Goal: Task Accomplishment & Management: Manage account settings

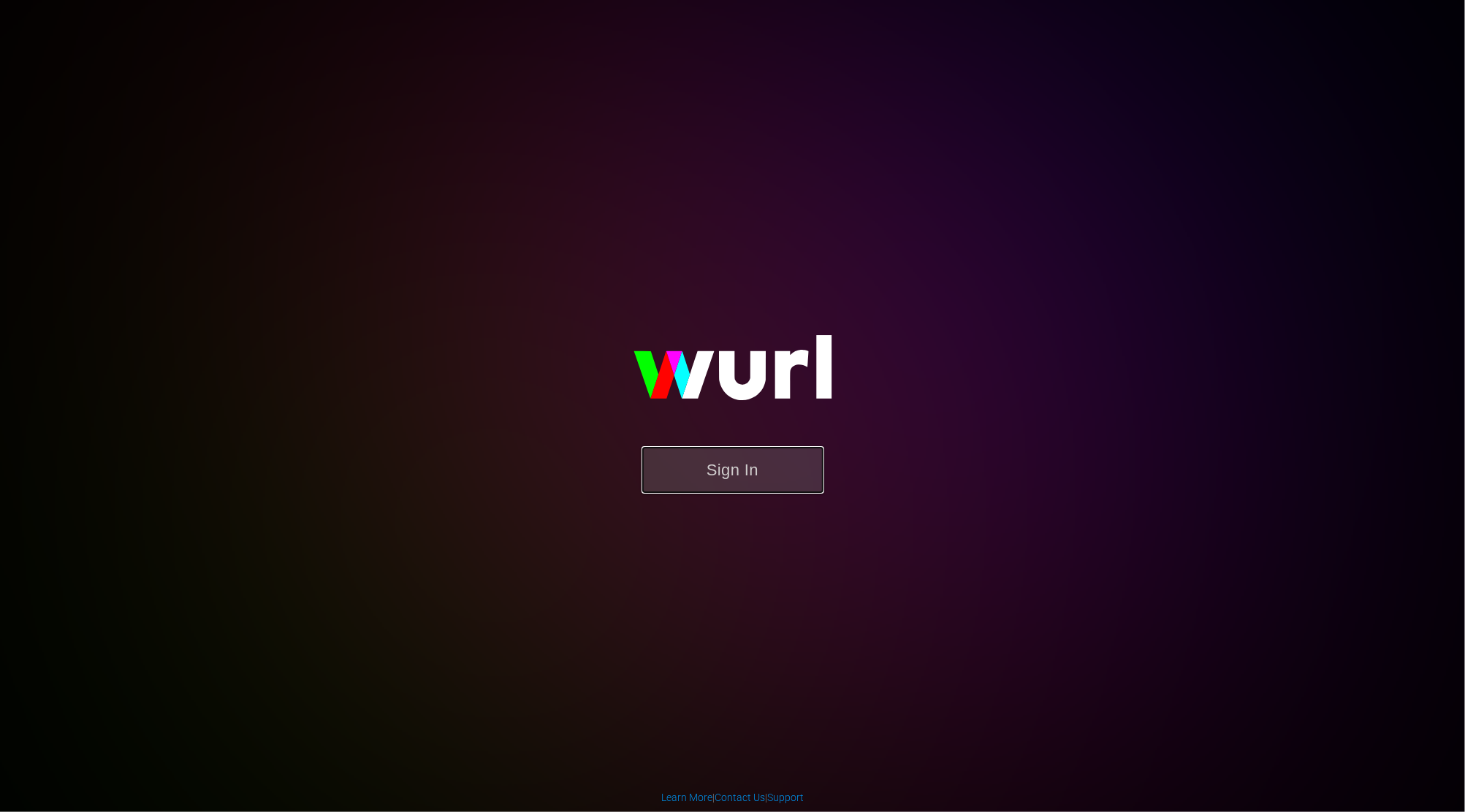
click at [738, 475] on button "Sign In" at bounding box center [733, 470] width 183 height 48
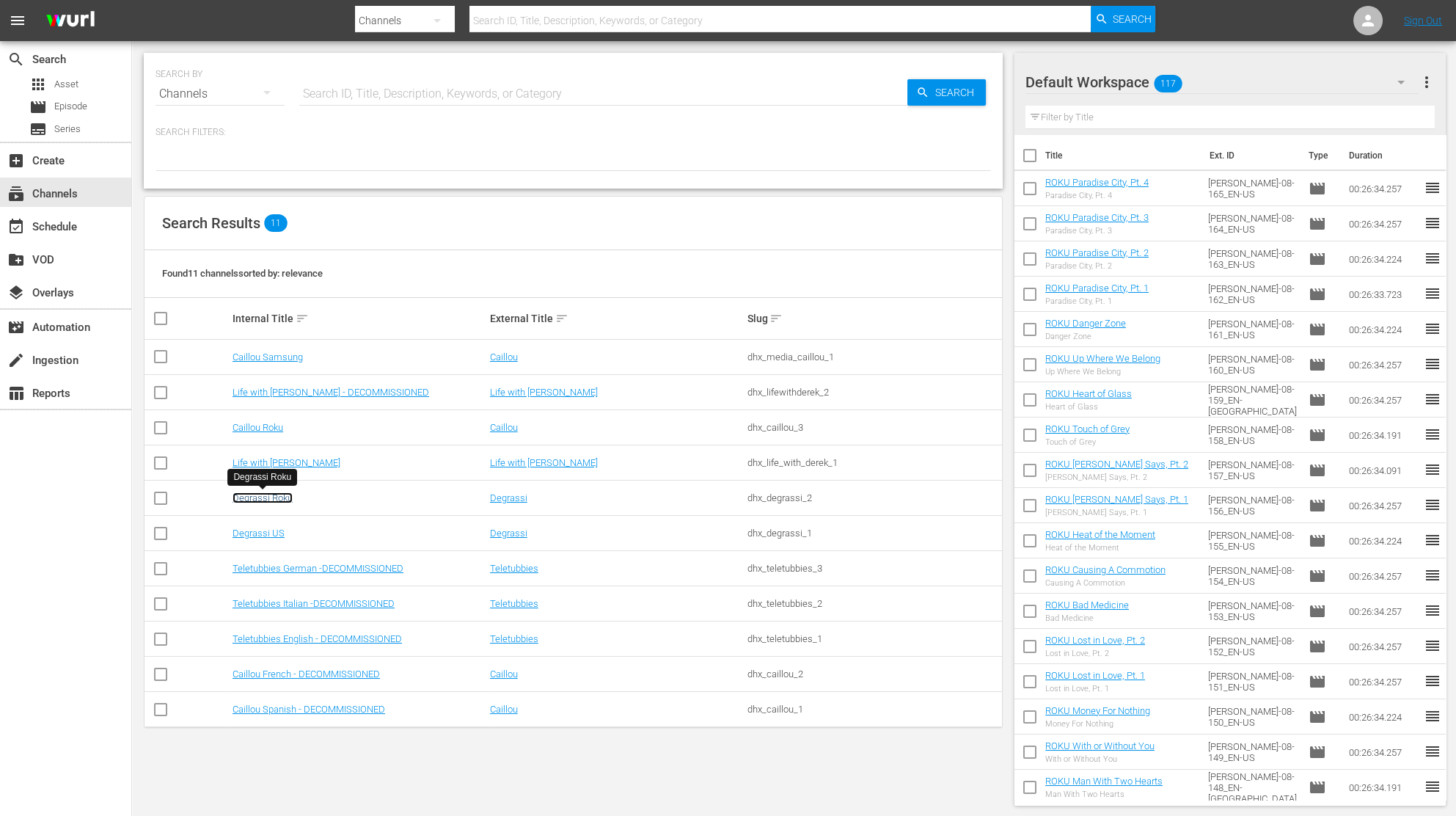
click at [268, 501] on link "Degrassi Roku" at bounding box center [262, 498] width 61 height 11
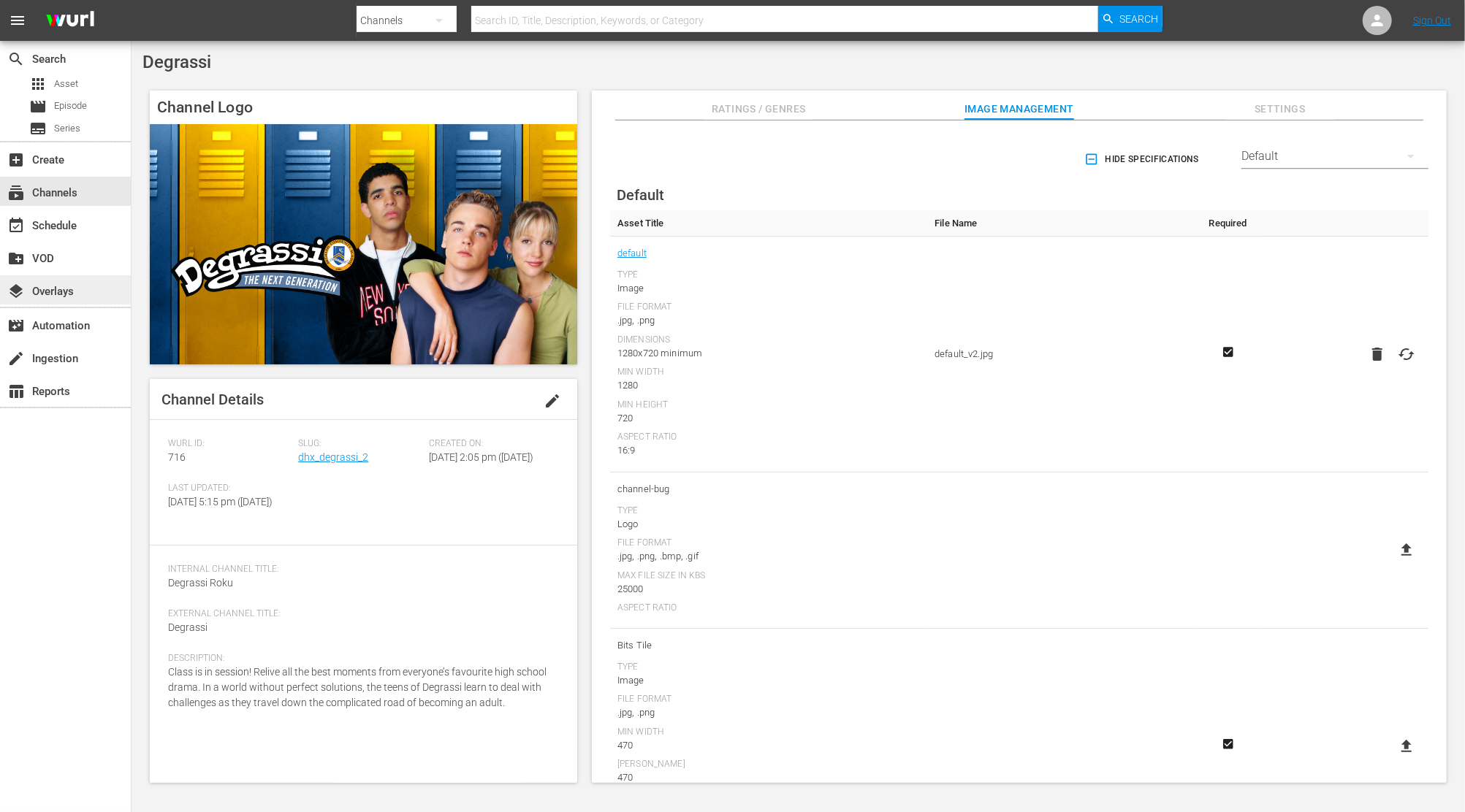
click at [97, 286] on div "layers Overlays" at bounding box center [65, 289] width 131 height 29
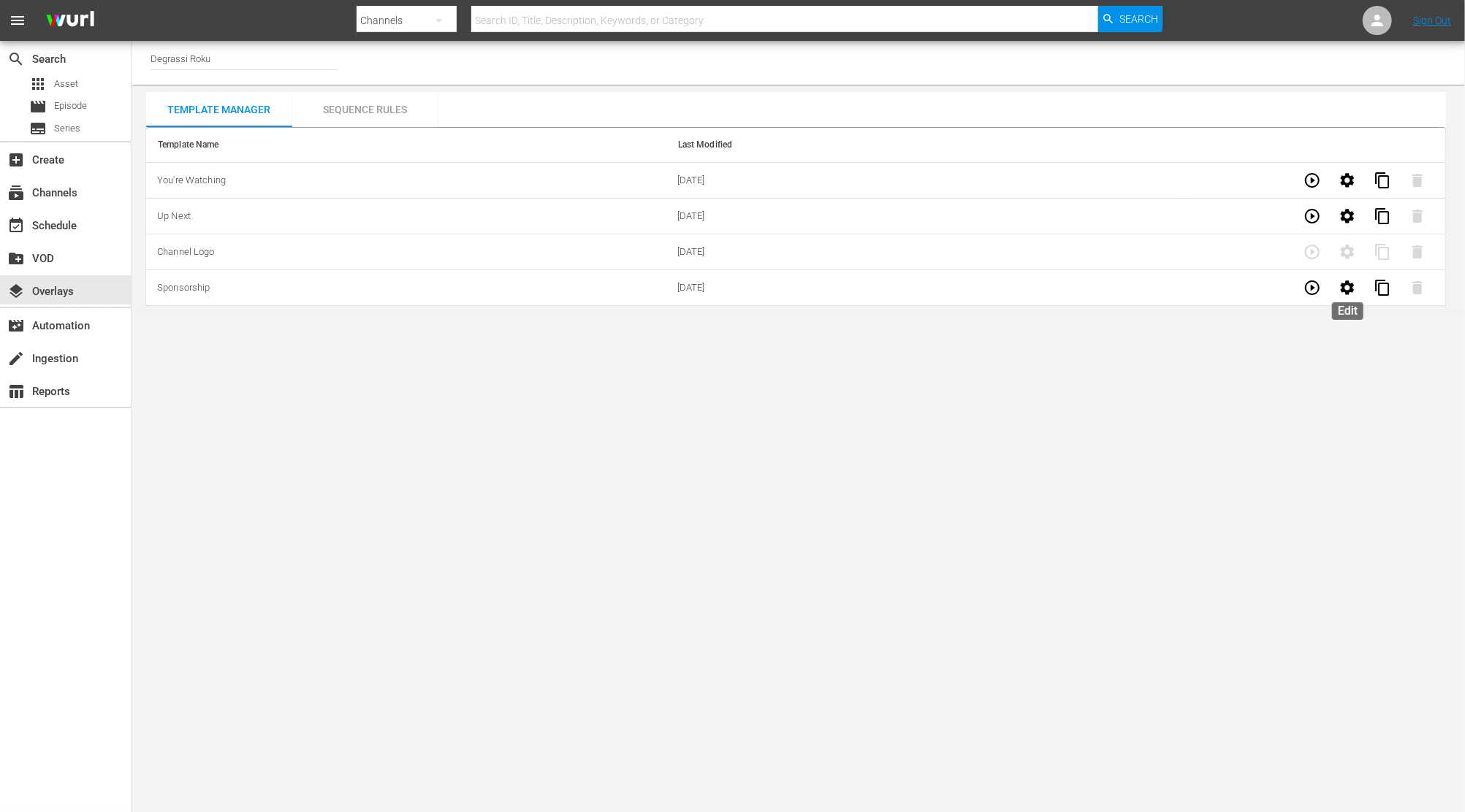
click at [1339, 293] on icon "button" at bounding box center [1347, 288] width 18 height 18
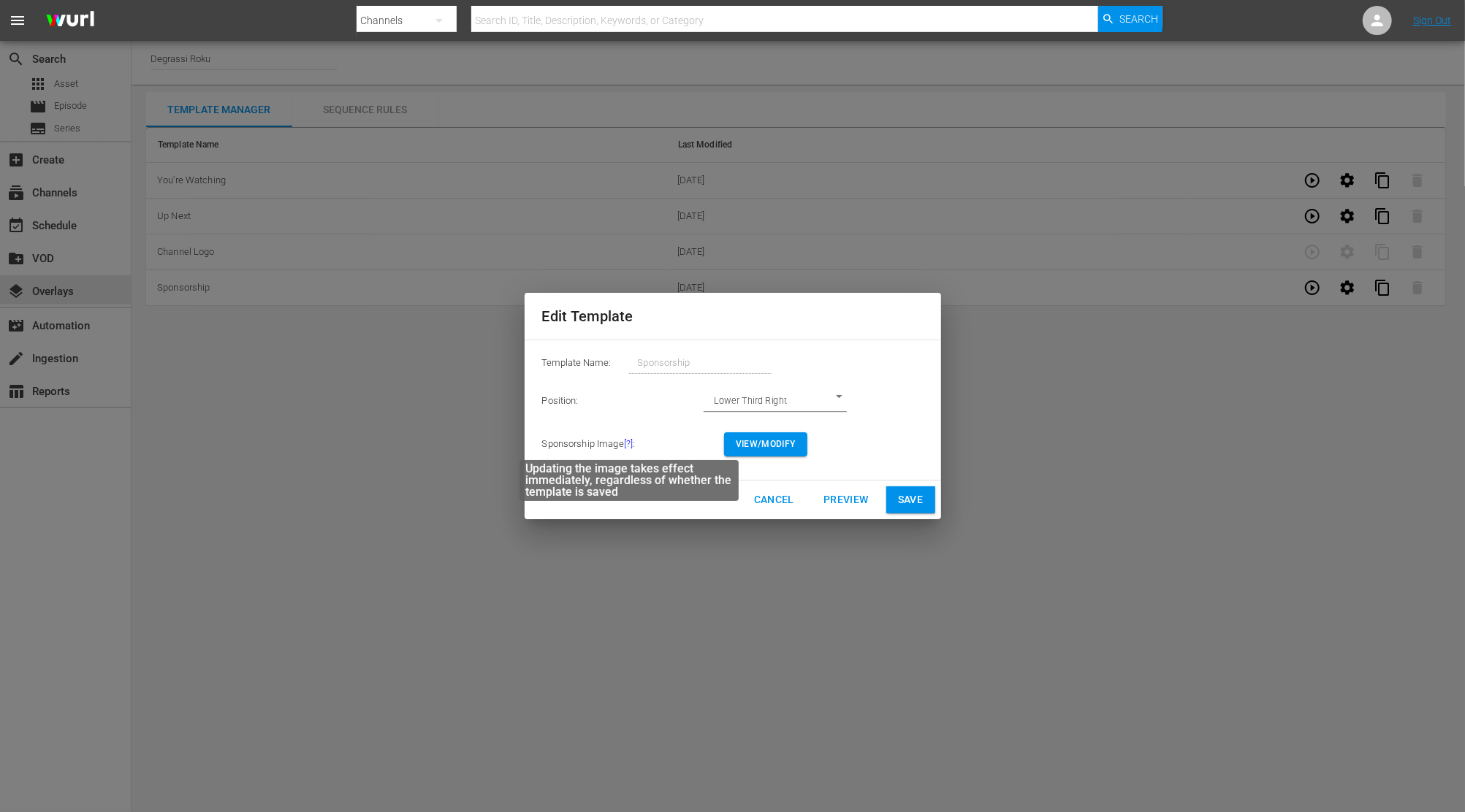
click at [629, 448] on span "[?]" at bounding box center [629, 443] width 9 height 11
click at [628, 446] on span "[?]" at bounding box center [629, 443] width 9 height 11
click at [776, 439] on span "View/Modify" at bounding box center [766, 444] width 60 height 16
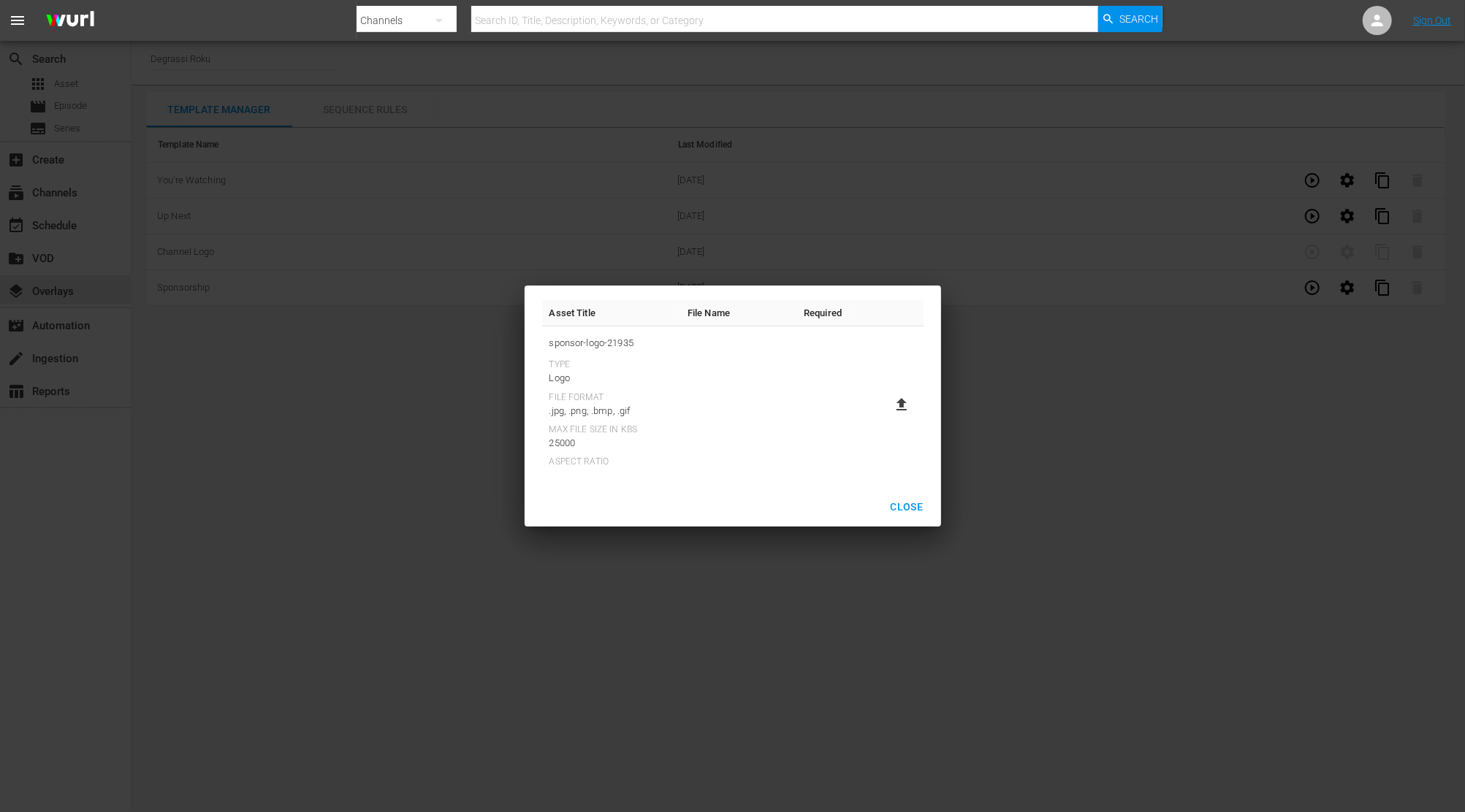
click at [891, 506] on span "Close" at bounding box center [907, 507] width 33 height 19
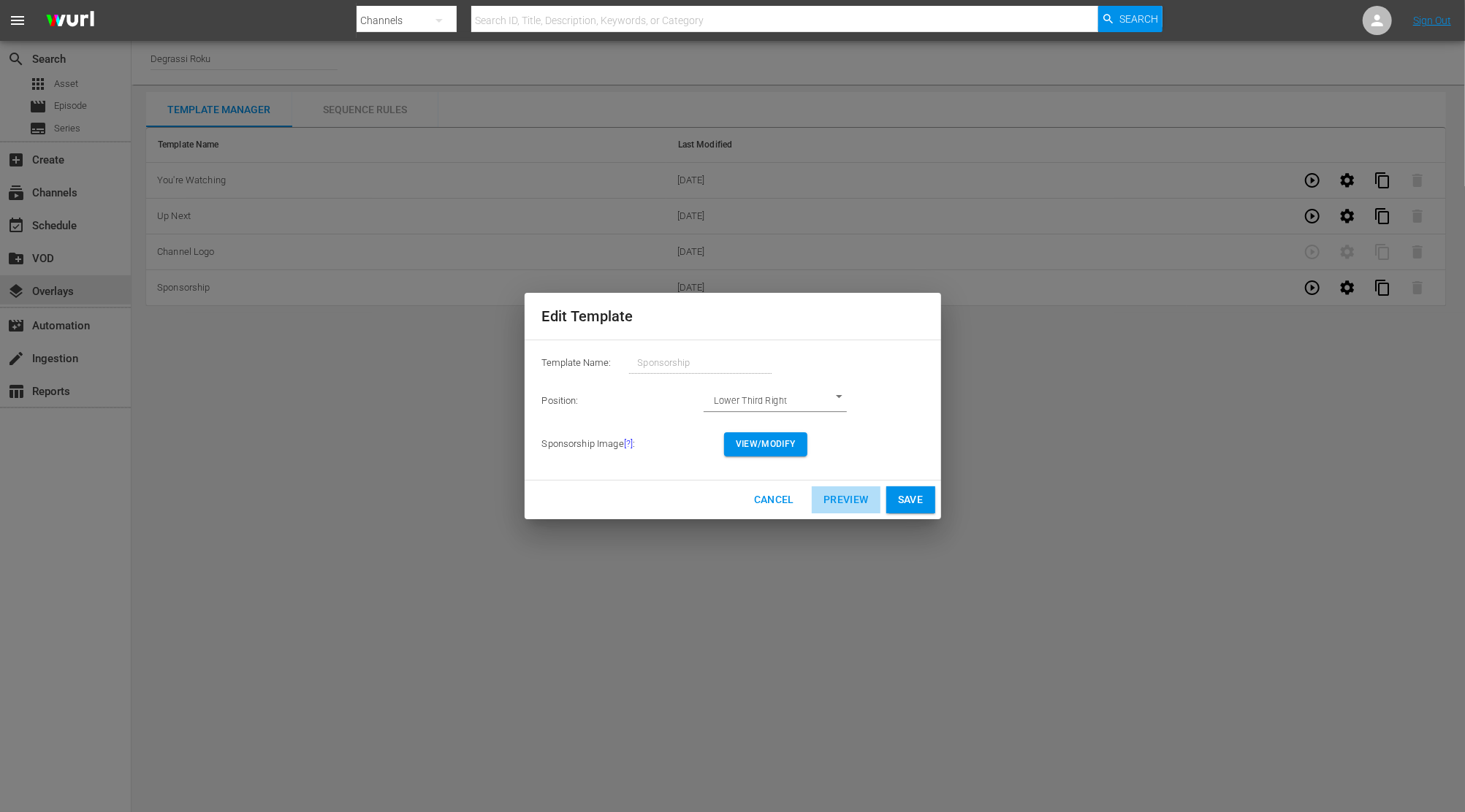
click at [833, 503] on span "Preview" at bounding box center [846, 500] width 45 height 19
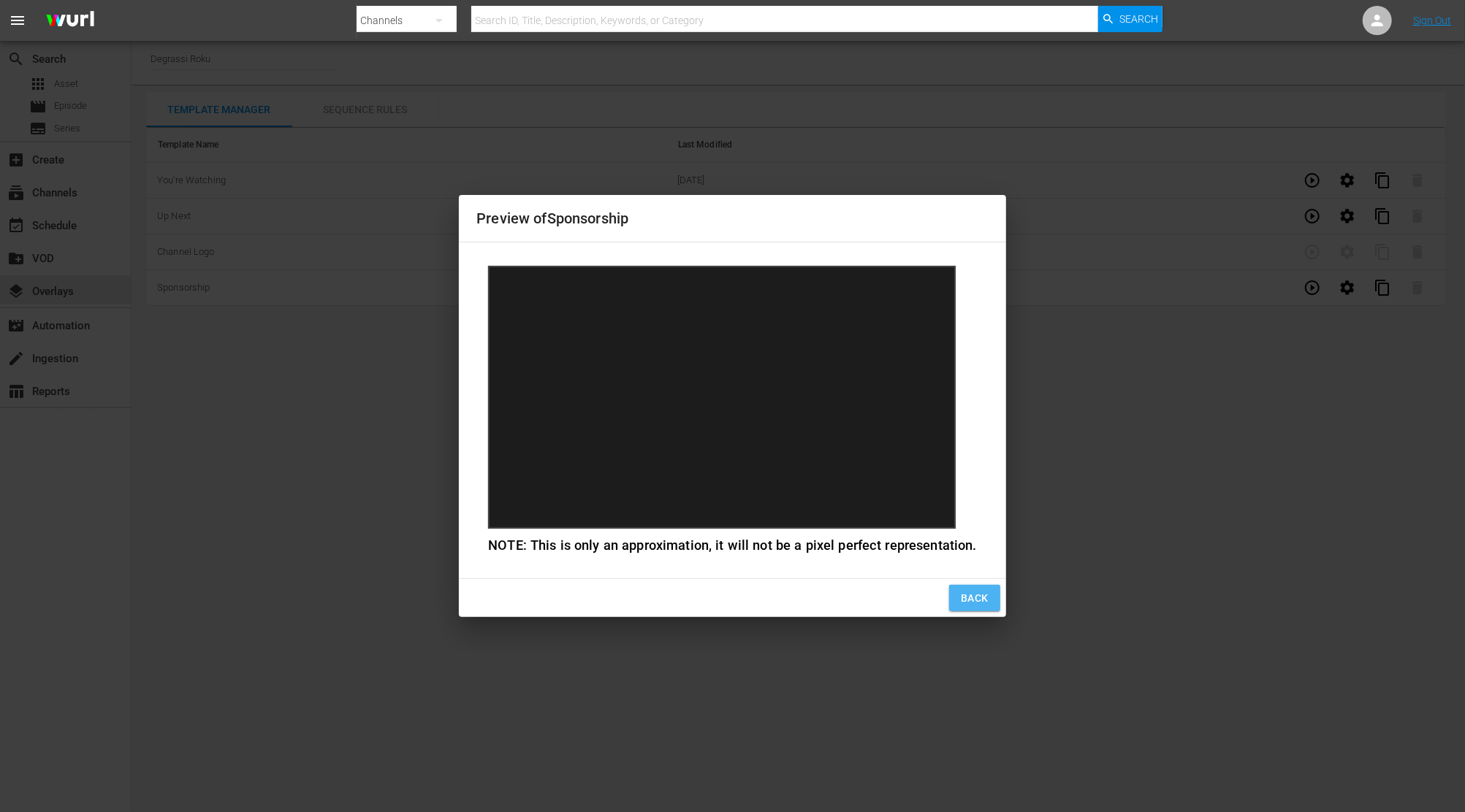
click at [978, 608] on button "Back" at bounding box center [975, 599] width 51 height 27
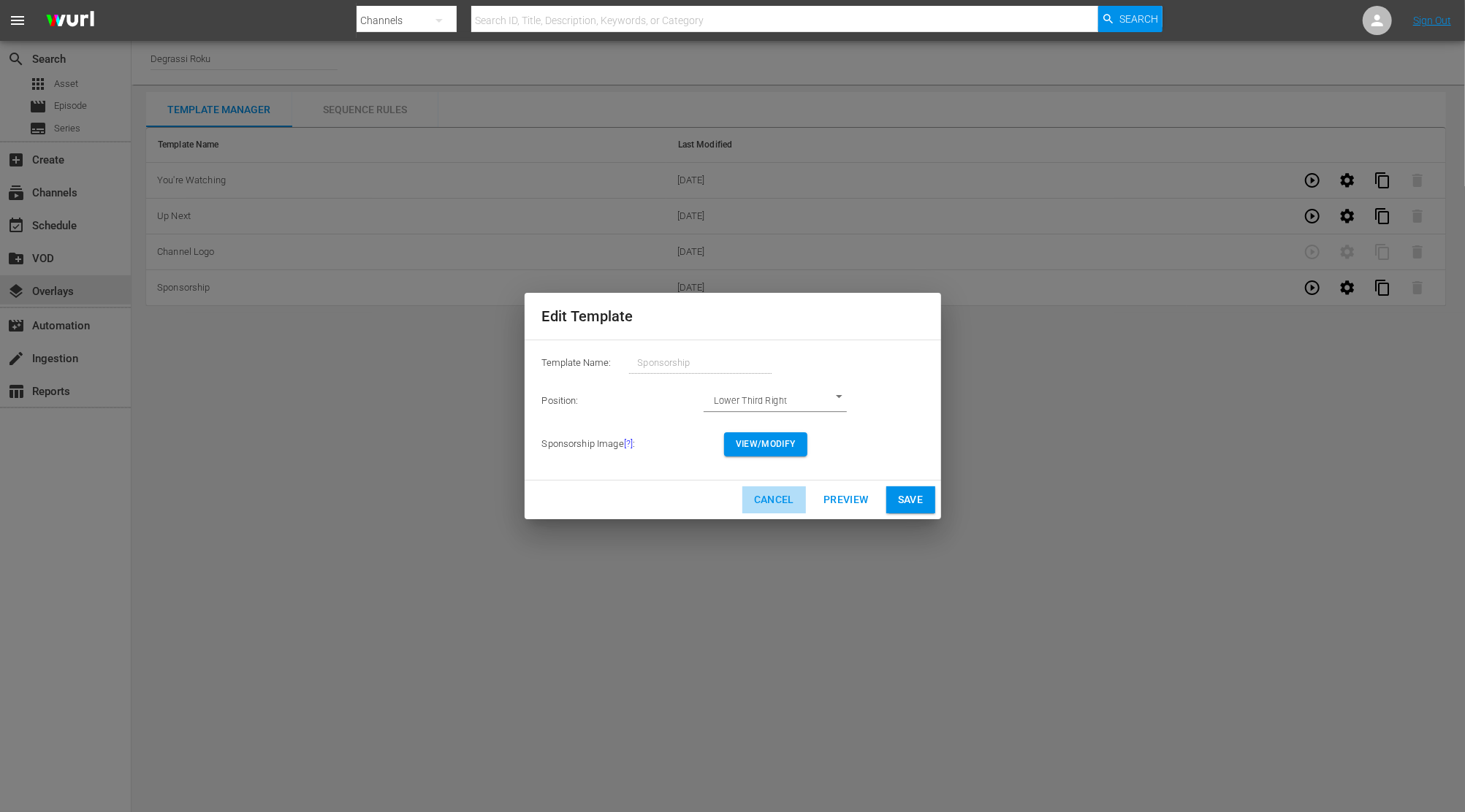
click at [780, 506] on span "Cancel" at bounding box center [774, 500] width 40 height 19
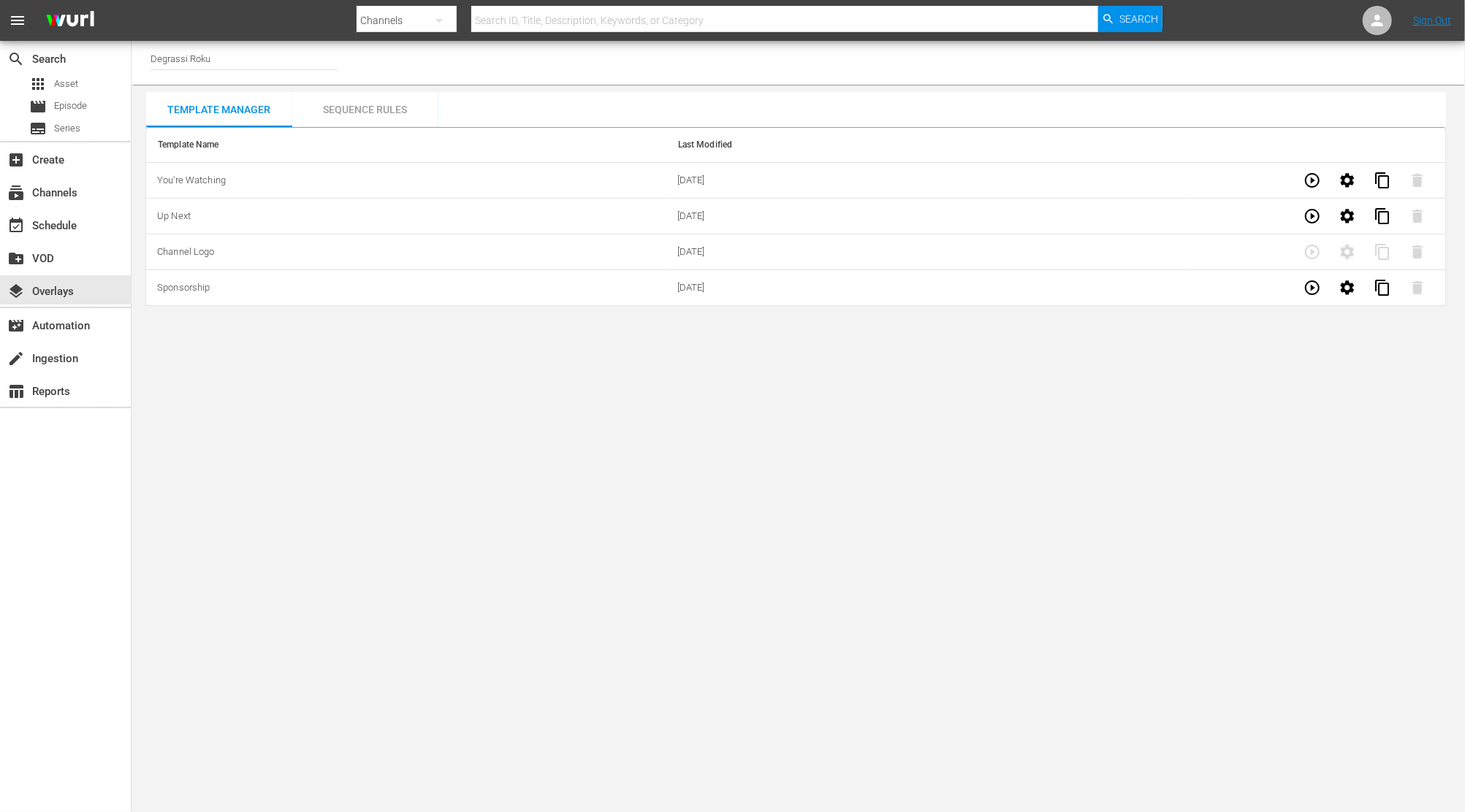
click at [386, 434] on body "menu Search By Channels Search ID, Title, Description, Keywords, or Category Se…" at bounding box center [732, 406] width 1465 height 812
click at [705, 283] on span "02/04/2025" at bounding box center [690, 287] width 28 height 11
click at [1347, 290] on icon "button" at bounding box center [1347, 287] width 14 height 14
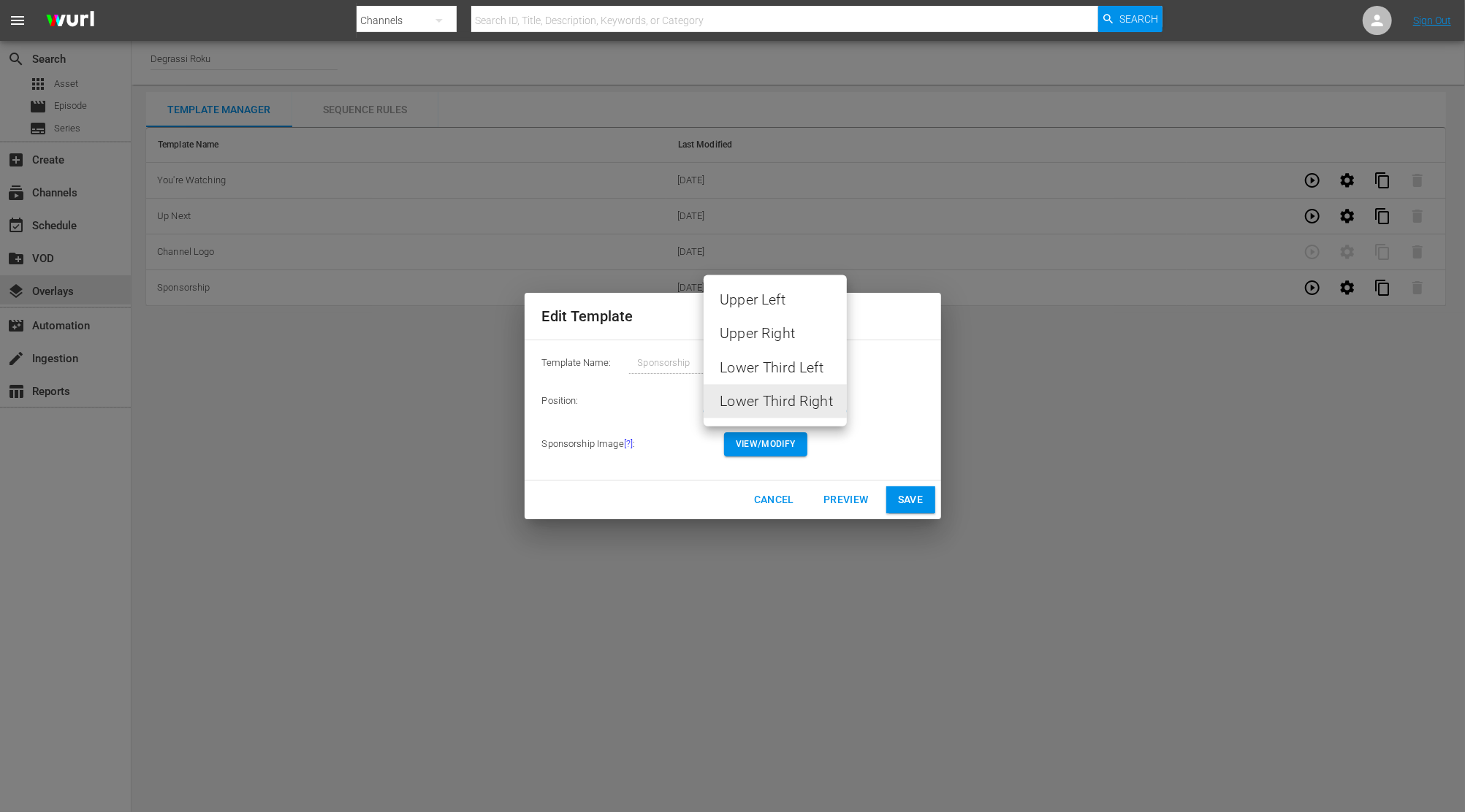
click at [801, 394] on body "menu Search By Channels Search ID, Title, Description, Keywords, or Category Se…" at bounding box center [732, 406] width 1465 height 812
click at [1065, 427] on div at bounding box center [732, 406] width 1465 height 812
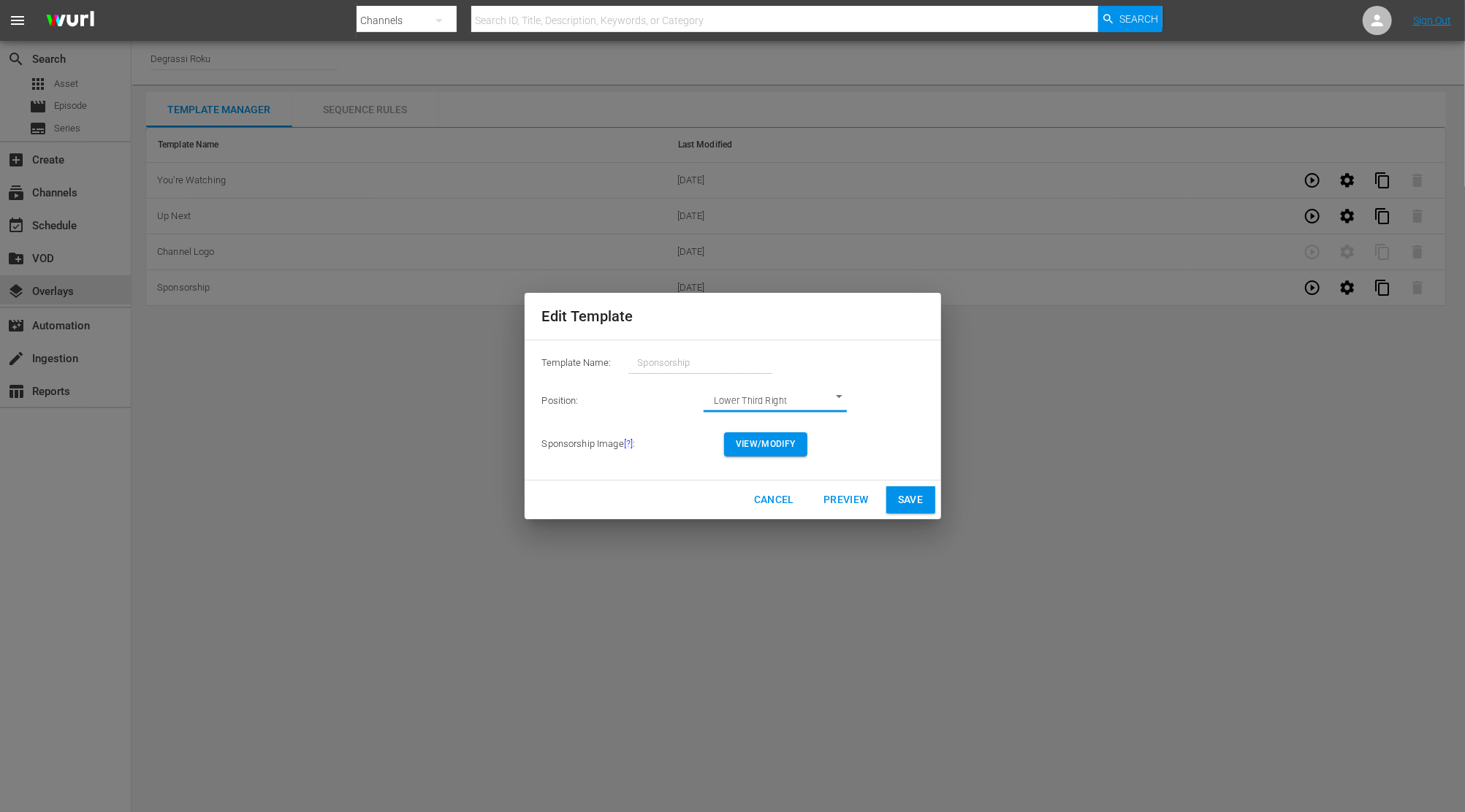
click at [760, 396] on body "menu Search By Channels Search ID, Title, Description, Keywords, or Category Se…" at bounding box center [732, 406] width 1465 height 812
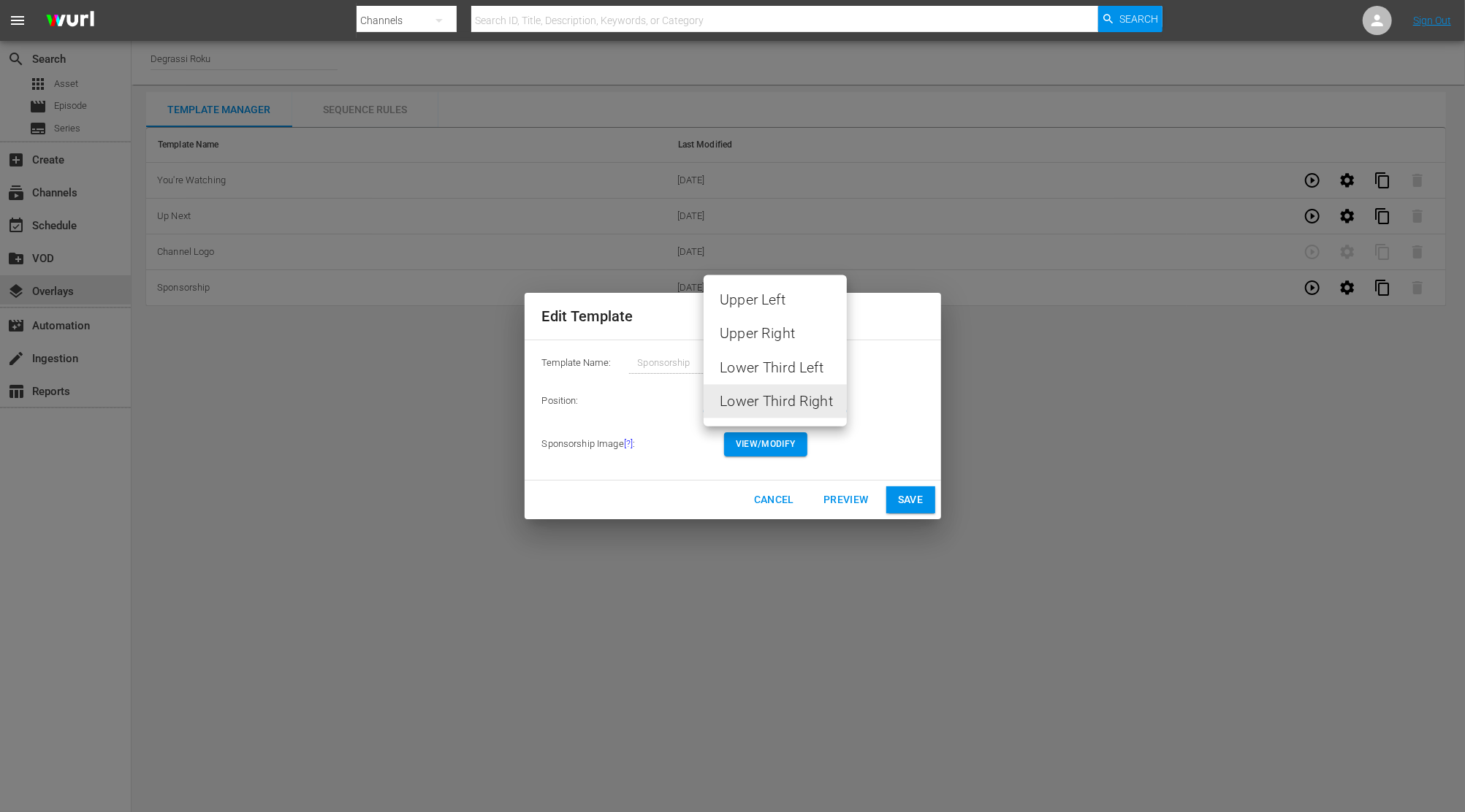
click at [776, 538] on div at bounding box center [732, 406] width 1465 height 812
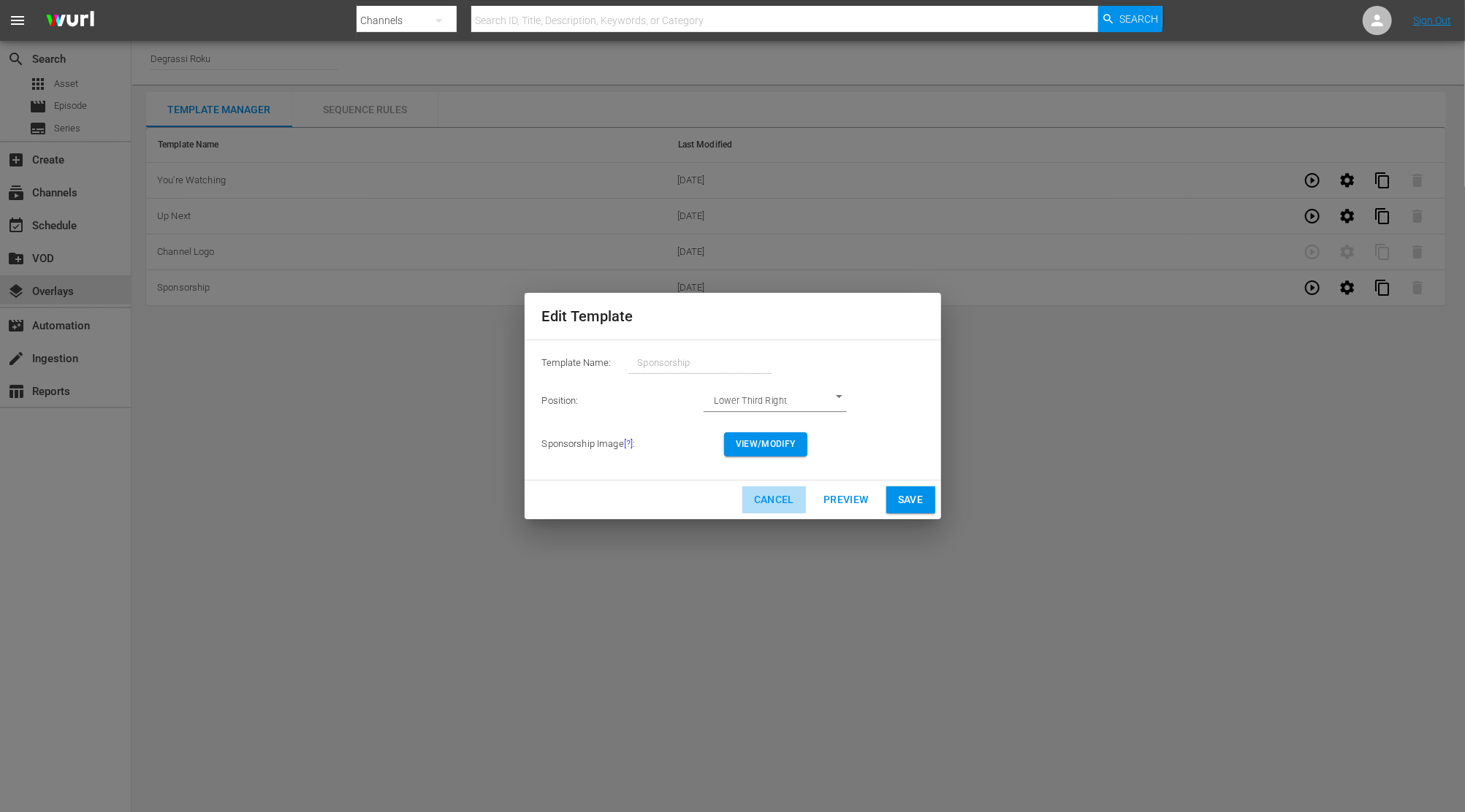
click at [778, 502] on span "Cancel" at bounding box center [774, 500] width 40 height 19
